Goal: Check status: Check status

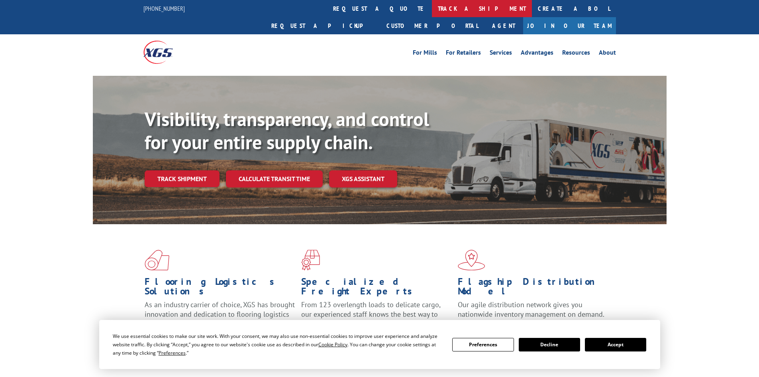
click at [432, 6] on link "track a shipment" at bounding box center [482, 8] width 100 height 17
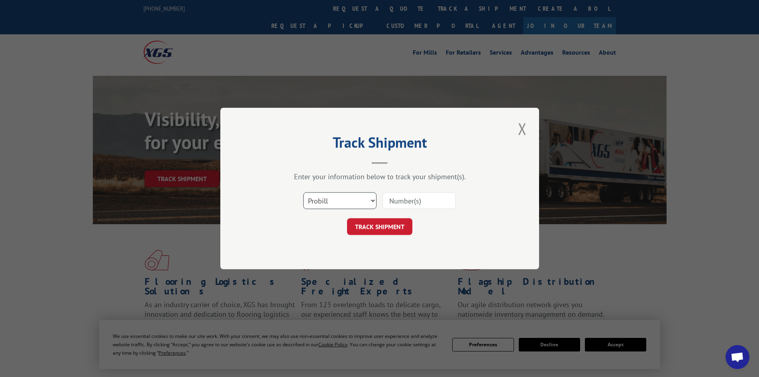
click at [320, 199] on select "Select category... Probill BOL PO" at bounding box center [339, 200] width 73 height 17
select select "po"
click at [303, 192] on select "Select category... Probill BOL PO" at bounding box center [339, 200] width 73 height 17
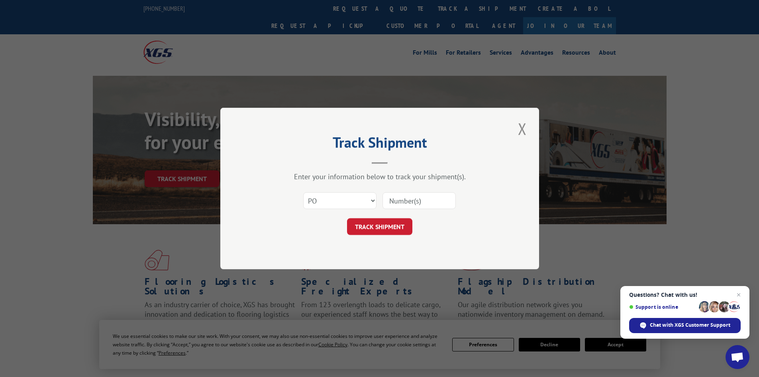
paste input "05548219"
type input "05548219"
click at [378, 224] on button "TRACK SHIPMENT" at bounding box center [379, 226] width 65 height 17
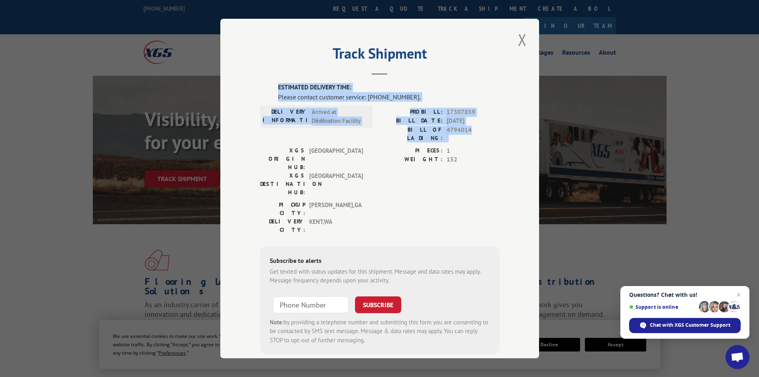
drag, startPoint x: 275, startPoint y: 84, endPoint x: 487, endPoint y: 128, distance: 216.0
click at [487, 128] on div "ESTIMATED DELIVERY TIME: Please contact customer service: [PHONE_NUMBER]. DELIV…" at bounding box center [379, 218] width 239 height 271
copy div "ESTIMATED DELIVERY TIME: Please contact customer service: [PHONE_NUMBER]. DELIV…"
click at [523, 40] on button "Close modal" at bounding box center [523, 40] width 14 height 22
